Goal: Go to known website: Access a specific website the user already knows

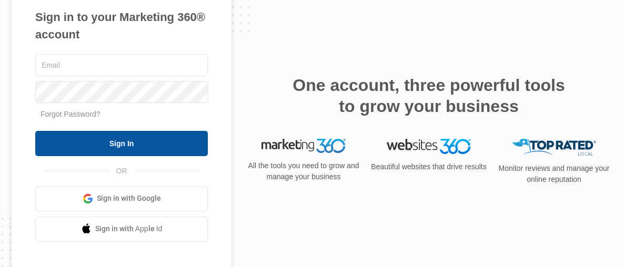
type input "[EMAIL_ADDRESS][DOMAIN_NAME]"
click at [176, 138] on input "Sign In" at bounding box center [121, 143] width 173 height 25
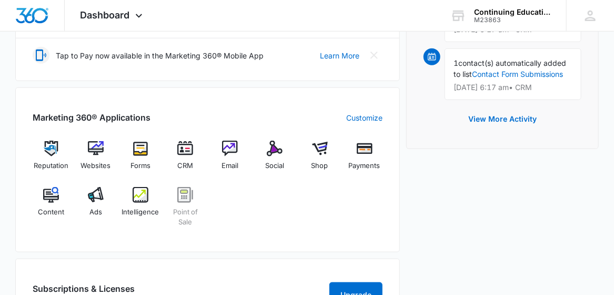
scroll to position [353, 0]
click at [319, 146] on img at bounding box center [320, 148] width 16 height 16
